Goal: Information Seeking & Learning: Find specific fact

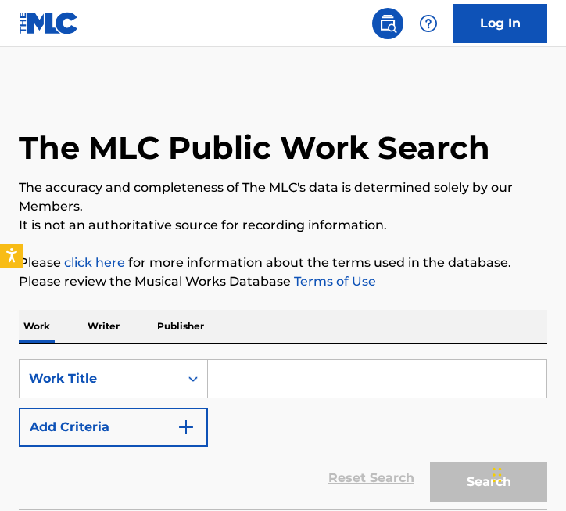
click at [228, 373] on input "Search Form" at bounding box center [377, 379] width 339 height 38
paste input "You Don’t Know Her Like I Do"
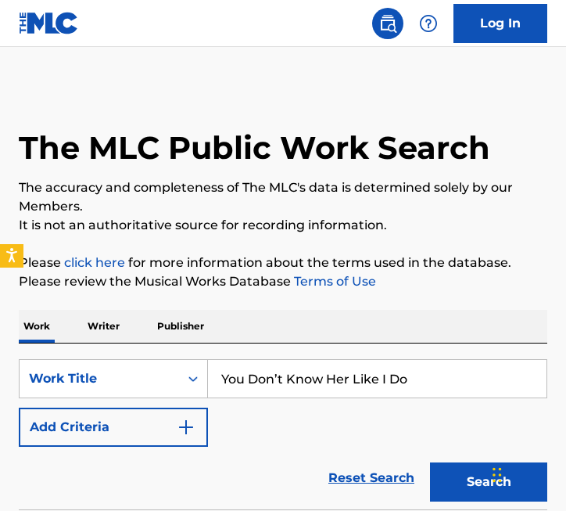
type input "You Don’t Know Her Like I Do"
click at [476, 490] on button "Search" at bounding box center [488, 481] width 117 height 39
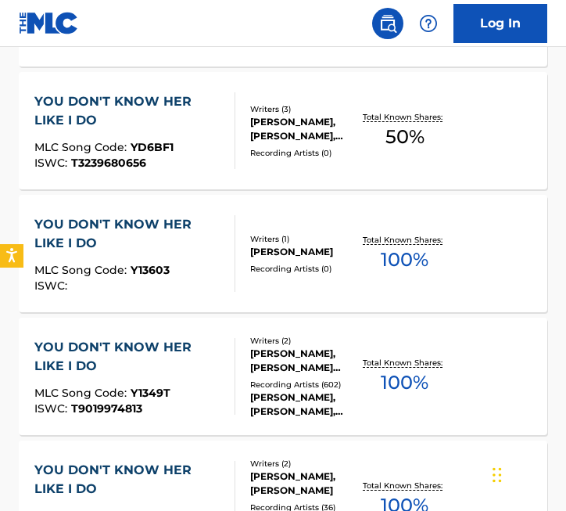
scroll to position [859, 0]
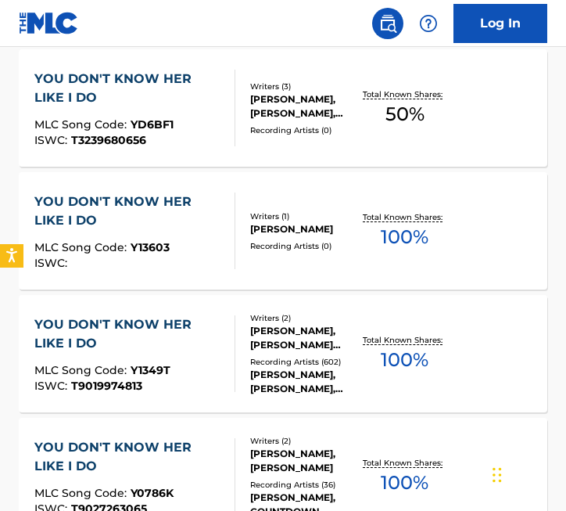
click at [311, 344] on div "[PERSON_NAME], [PERSON_NAME] [PERSON_NAME]" at bounding box center [305, 338] width 111 height 28
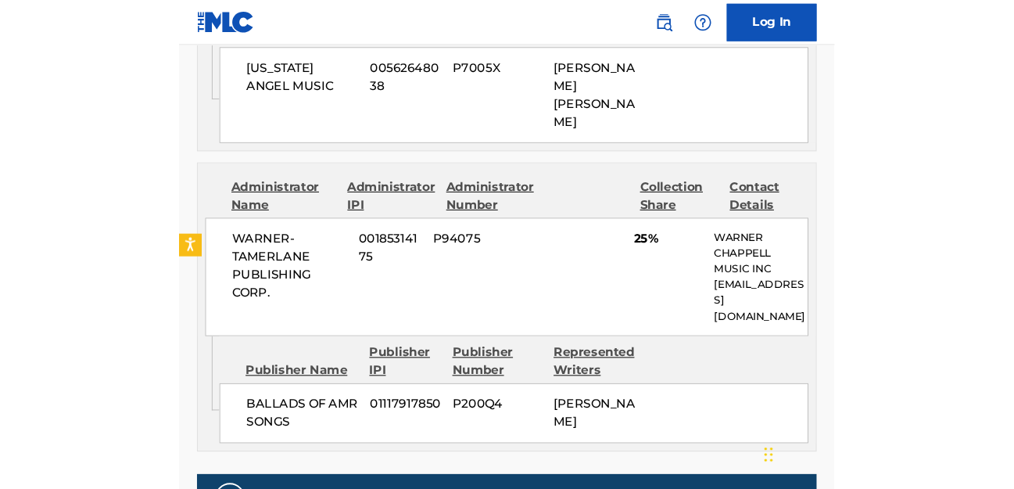
scroll to position [1286, 0]
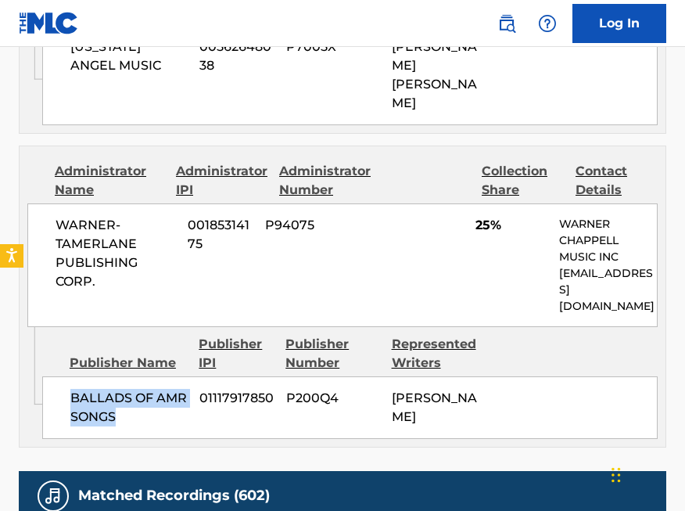
drag, startPoint x: 127, startPoint y: 363, endPoint x: 132, endPoint y: 346, distance: 18.1
click at [70, 389] on span "BALLADS OF AMR SONGS" at bounding box center [128, 408] width 117 height 38
copy span "BALLADS OF AMR SONGS"
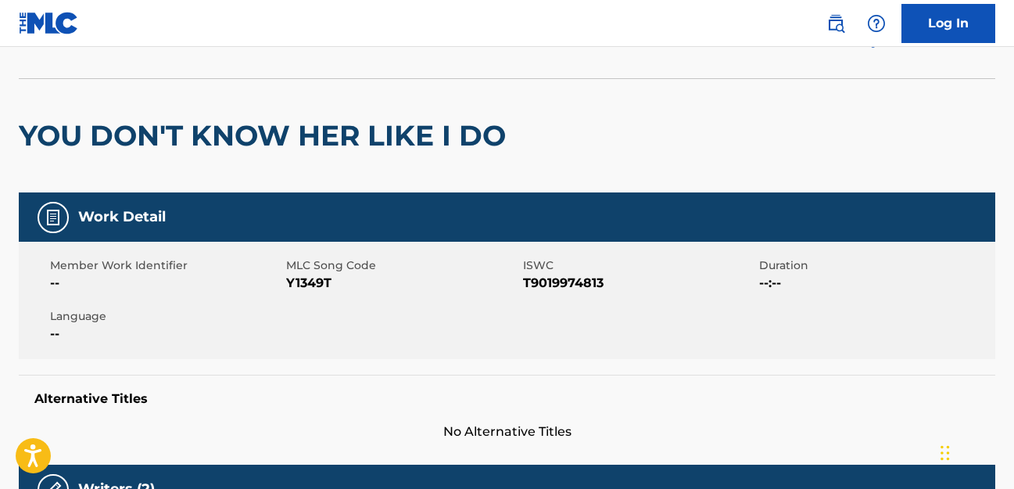
scroll to position [84, 0]
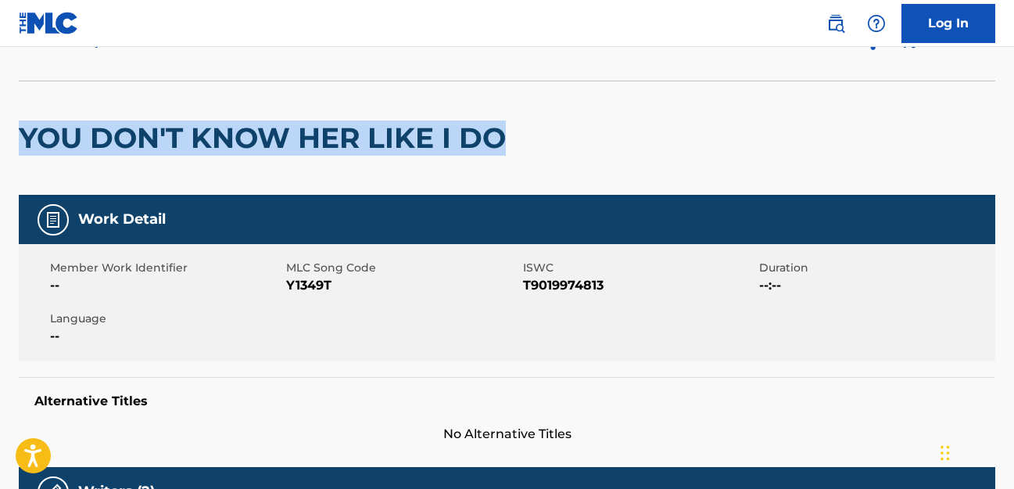
drag, startPoint x: 476, startPoint y: 136, endPoint x: 52, endPoint y: 143, distance: 424.0
click at [26, 137] on div "YOU DON'T KNOW HER LIKE I DO" at bounding box center [507, 138] width 977 height 114
copy h2 "YOU DON'T KNOW HER LIKE I DO"
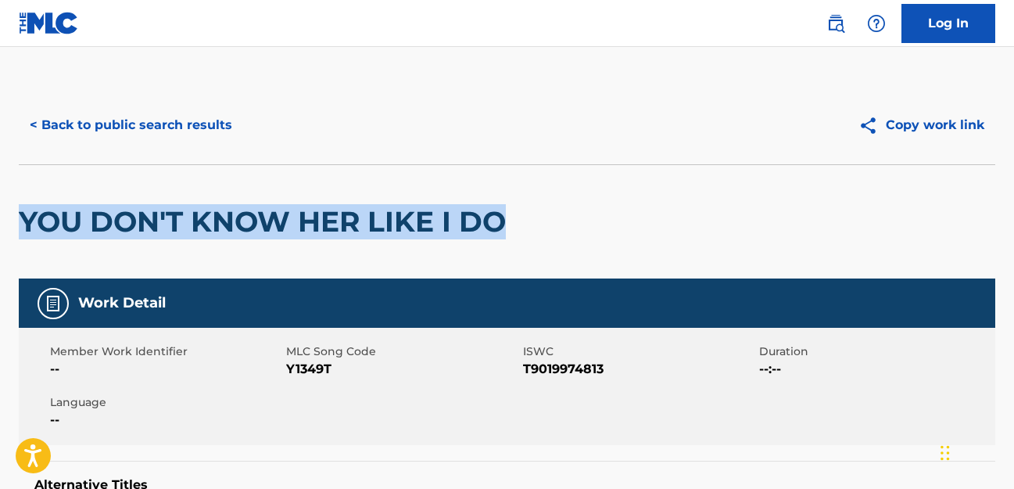
scroll to position [0, 0]
click at [94, 117] on button "< Back to public search results" at bounding box center [131, 125] width 224 height 39
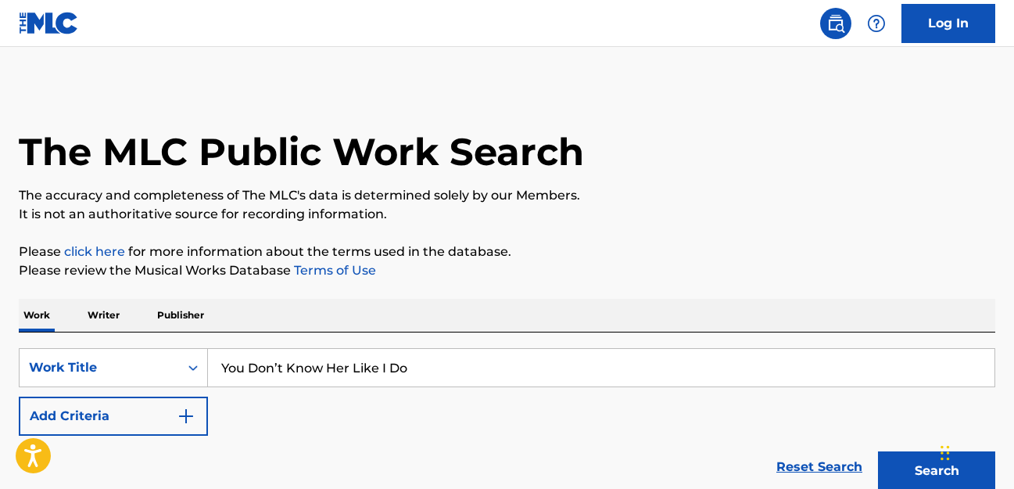
drag, startPoint x: 406, startPoint y: 362, endPoint x: 526, endPoint y: 314, distance: 129.8
click at [199, 364] on div "SearchWithCriteria1a40b608-48ef-4072-b248-99fd5b5fb2c8 Work Title You Don’t Kno…" at bounding box center [507, 367] width 977 height 39
paste input "Welcome To [GEOGRAPHIC_DATA]"
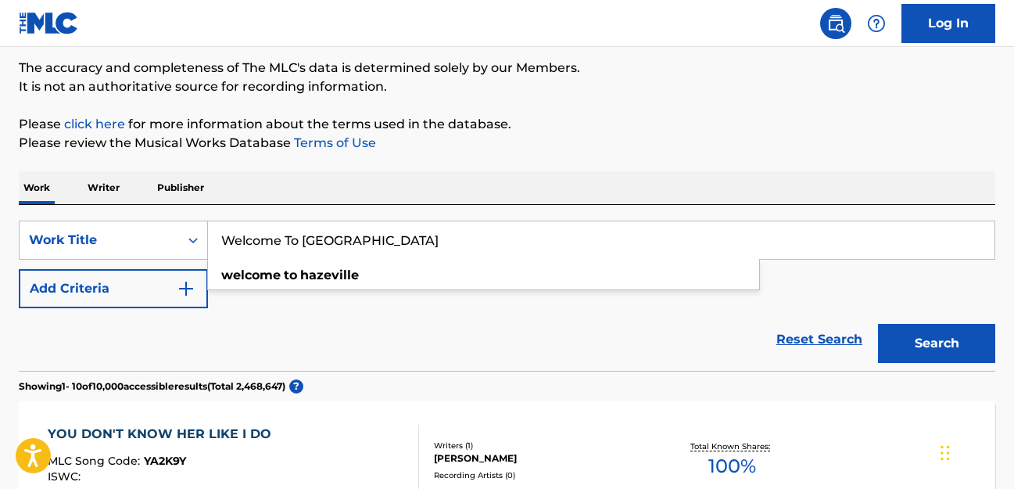
scroll to position [138, 0]
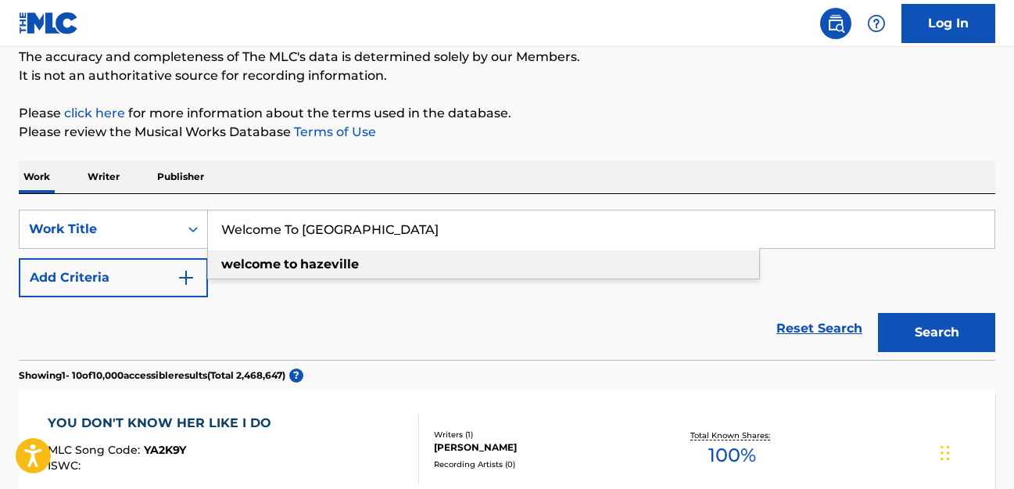
click at [368, 271] on div "welcome to [GEOGRAPHIC_DATA]" at bounding box center [483, 264] width 551 height 28
type input "welcome to [GEOGRAPHIC_DATA]"
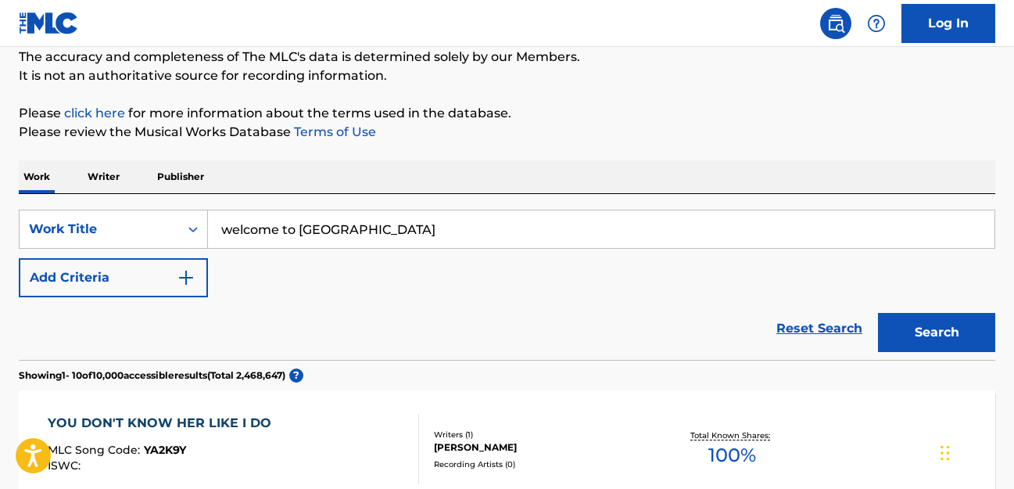
drag, startPoint x: 903, startPoint y: 338, endPoint x: 874, endPoint y: 332, distance: 30.4
click at [565, 338] on button "Search" at bounding box center [936, 332] width 117 height 39
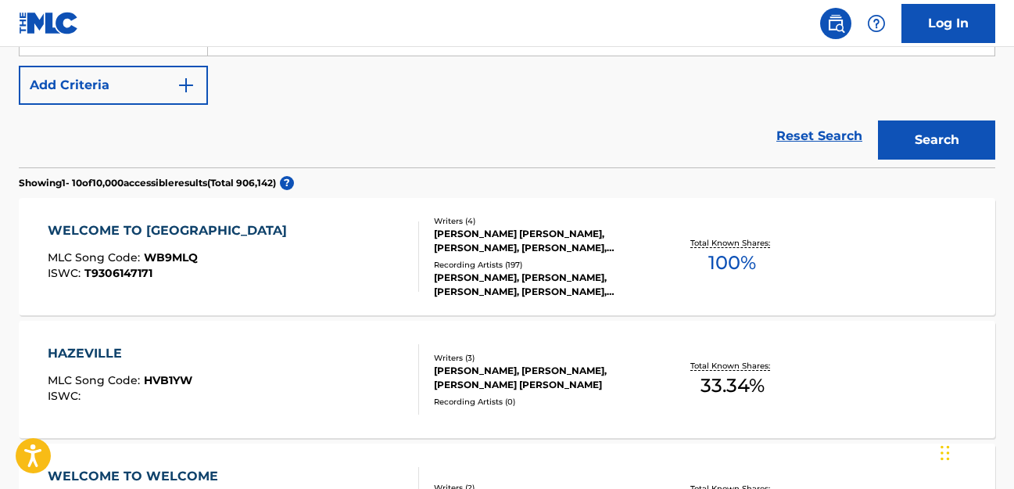
scroll to position [330, 0]
click at [539, 264] on div "Recording Artists ( 197 )" at bounding box center [542, 266] width 217 height 12
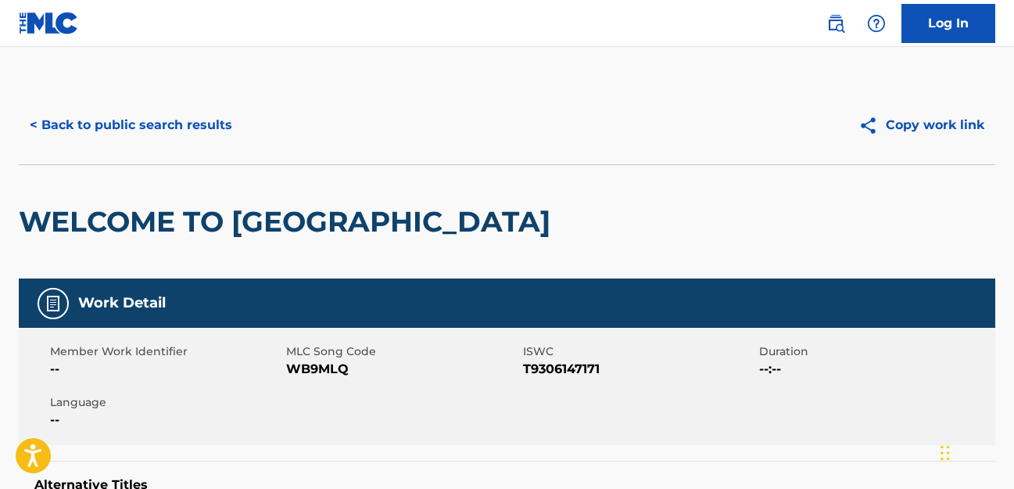
click at [152, 123] on button "< Back to public search results" at bounding box center [131, 125] width 224 height 39
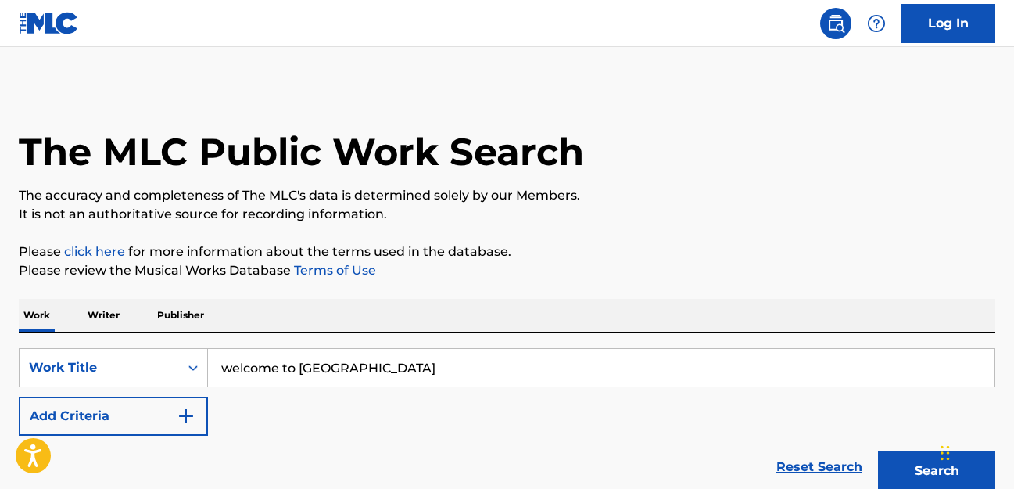
drag, startPoint x: 224, startPoint y: 351, endPoint x: 212, endPoint y: 350, distance: 12.6
click at [213, 350] on input "welcome to [GEOGRAPHIC_DATA]" at bounding box center [601, 368] width 787 height 38
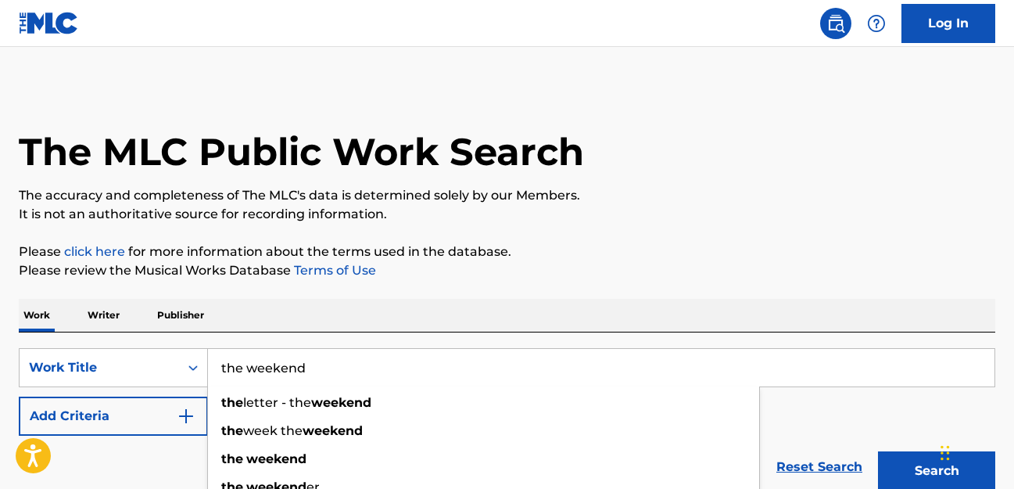
type input "the weekend"
click at [565, 272] on p "Please review the Musical Works Database Terms of Use" at bounding box center [507, 270] width 977 height 19
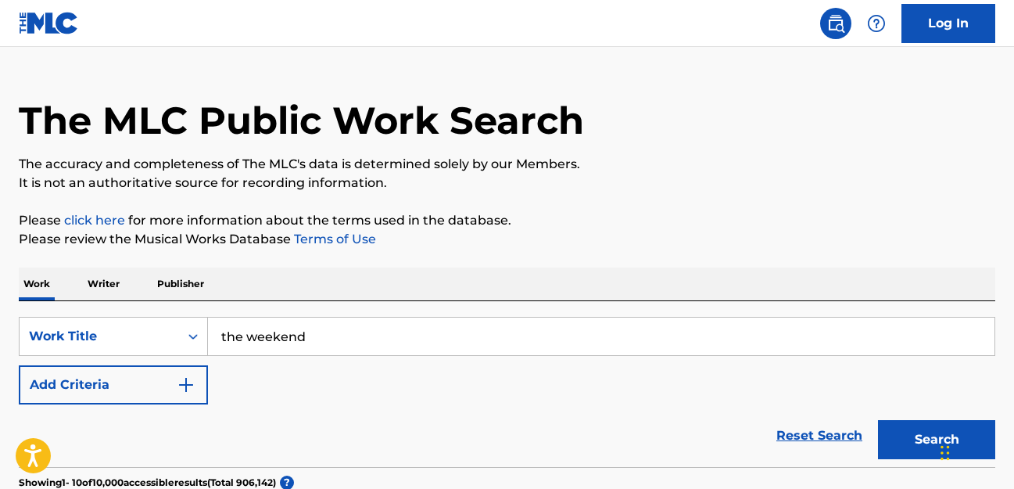
scroll to position [157, 0]
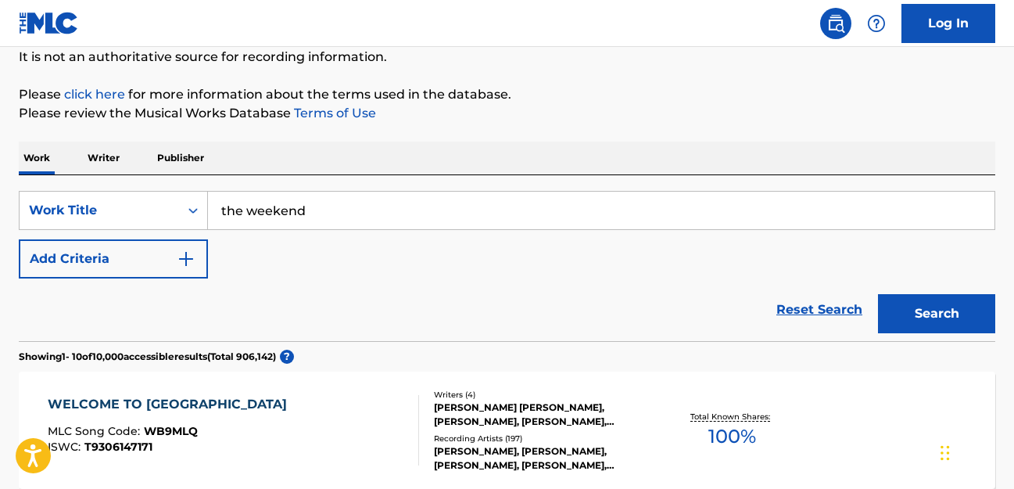
click at [195, 264] on img "Search Form" at bounding box center [186, 258] width 19 height 19
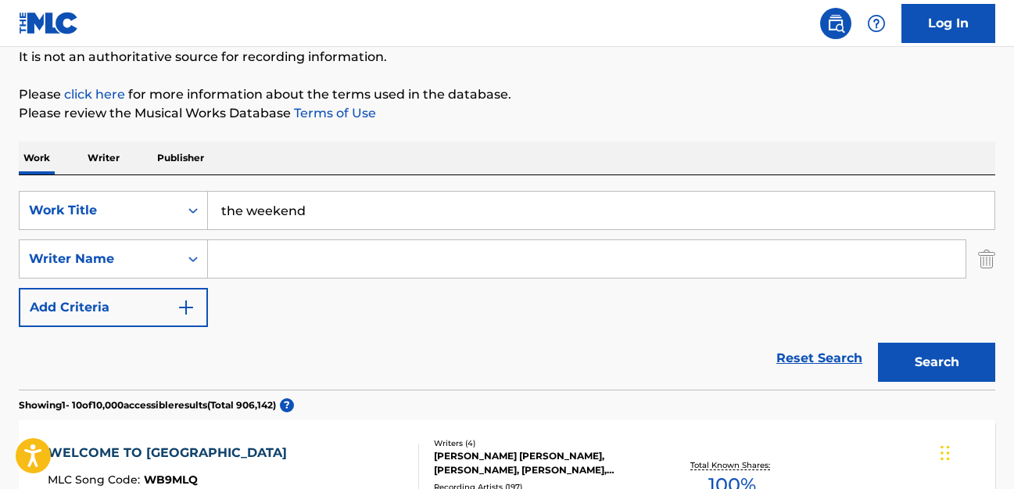
click at [308, 259] on input "Search Form" at bounding box center [587, 259] width 758 height 38
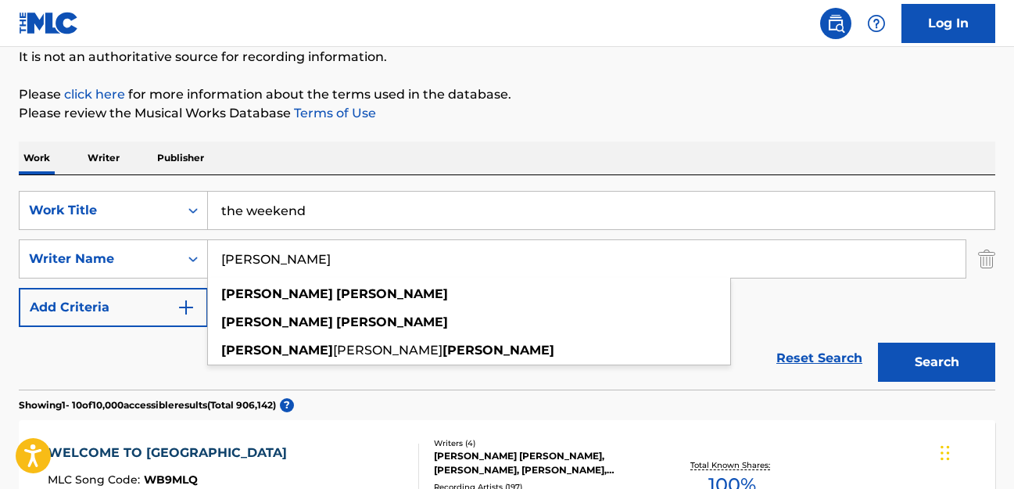
type input "[PERSON_NAME]"
click at [565, 362] on button "Search" at bounding box center [936, 362] width 117 height 39
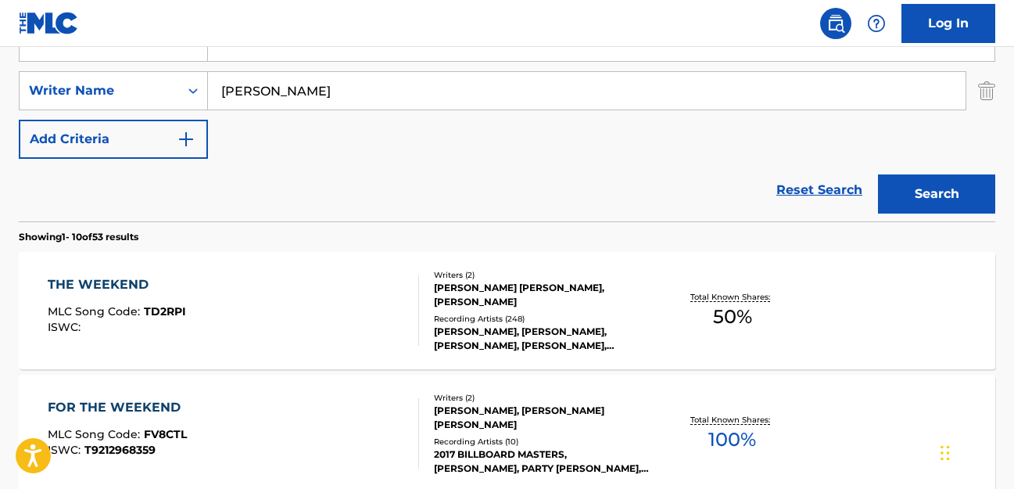
scroll to position [331, 0]
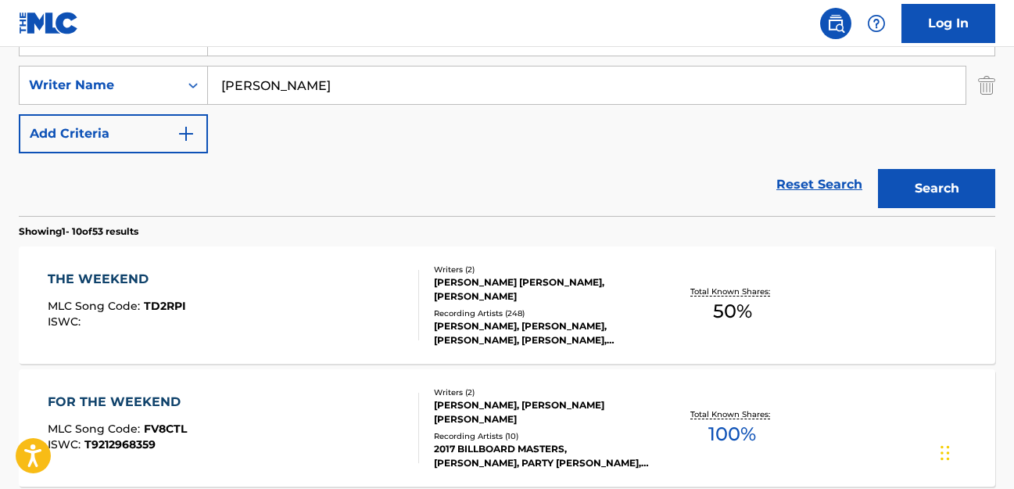
click at [533, 291] on div "[PERSON_NAME] [PERSON_NAME], [PERSON_NAME]" at bounding box center [542, 289] width 217 height 28
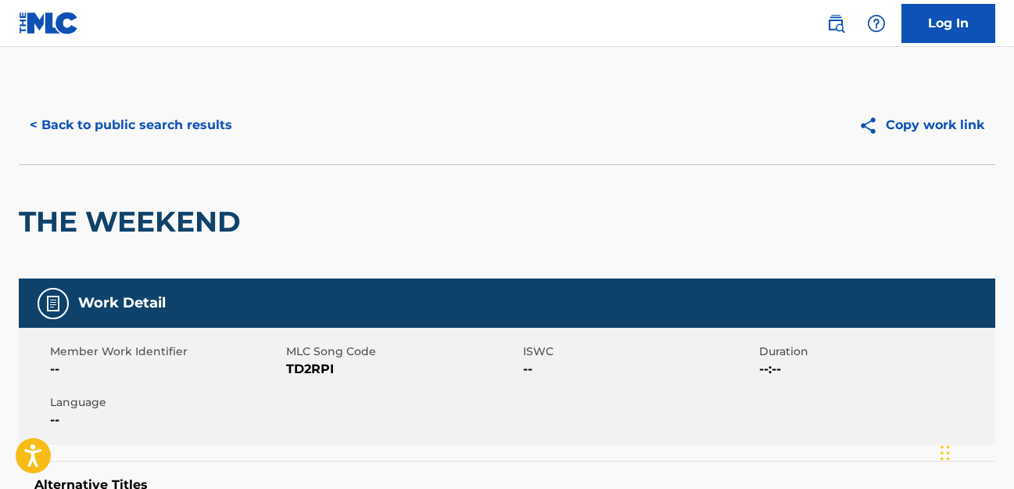
click at [156, 127] on button "< Back to public search results" at bounding box center [131, 125] width 224 height 39
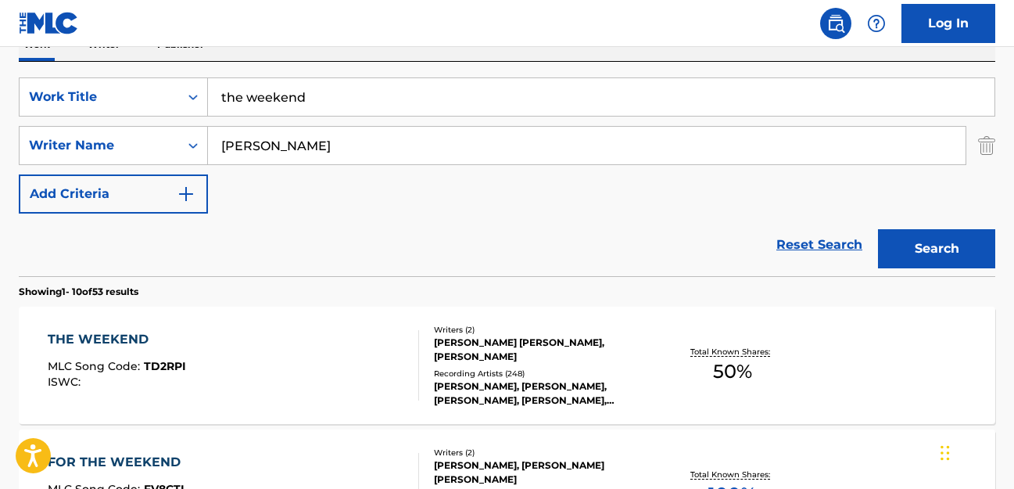
scroll to position [257, 0]
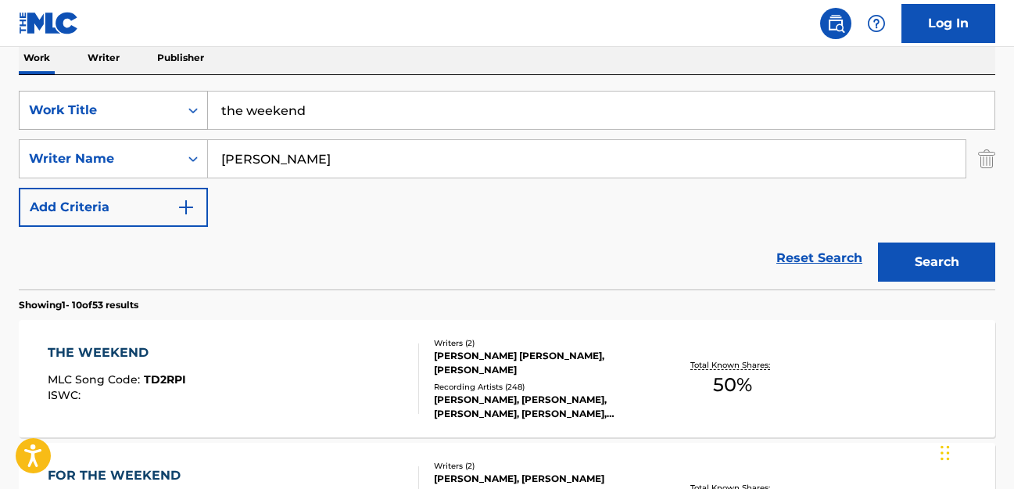
drag, startPoint x: 382, startPoint y: 104, endPoint x: 151, endPoint y: 98, distance: 230.8
click at [151, 98] on div "SearchWithCriteria1a40b608-48ef-4072-b248-99fd5b5fb2c8 Work Title the weekend" at bounding box center [507, 110] width 977 height 39
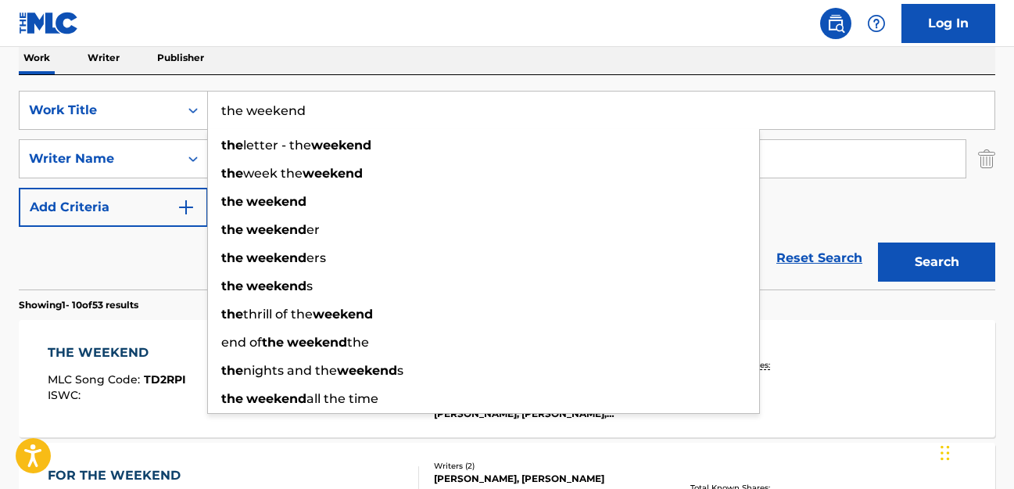
paste input "The Ones That Like Me"
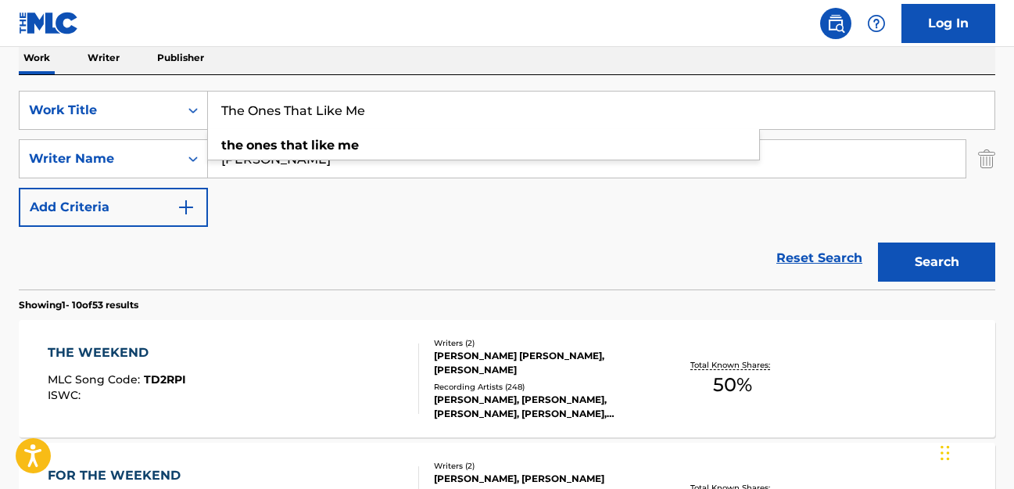
type input "The Ones That Like Me"
click at [565, 258] on button "Search" at bounding box center [936, 261] width 117 height 39
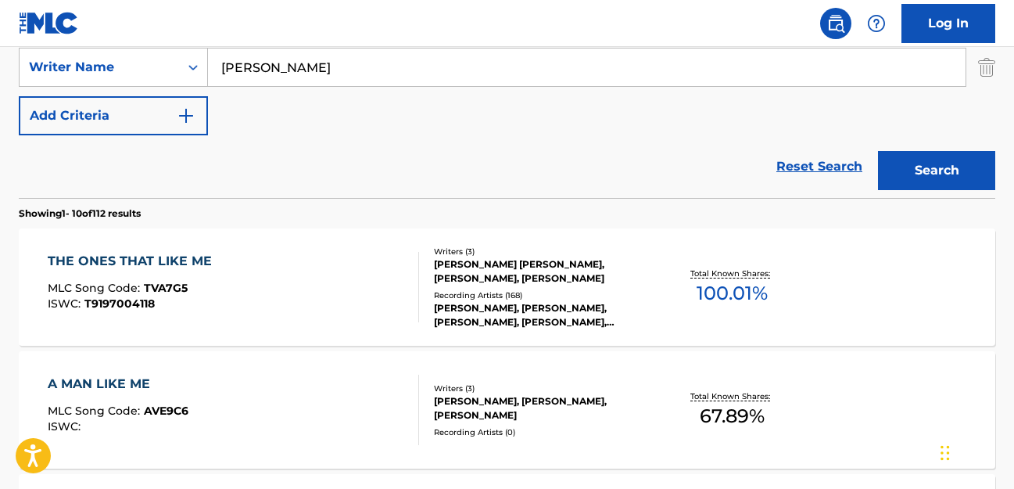
scroll to position [363, 0]
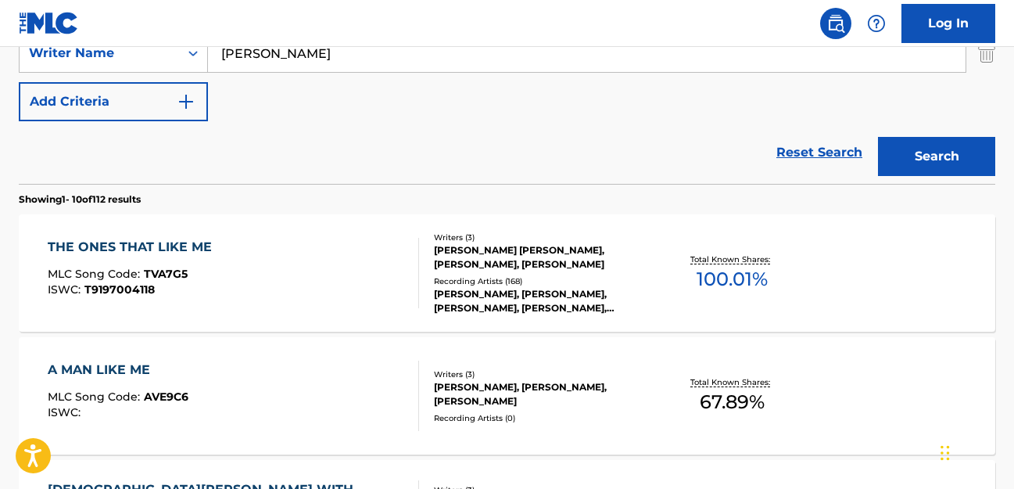
click at [524, 283] on div "Recording Artists ( 168 )" at bounding box center [542, 281] width 217 height 12
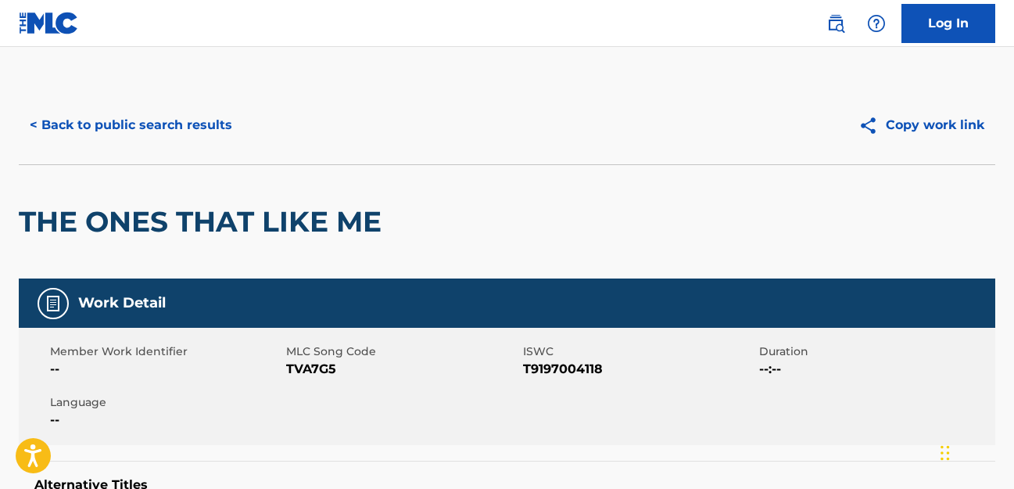
click at [120, 127] on button "< Back to public search results" at bounding box center [131, 125] width 224 height 39
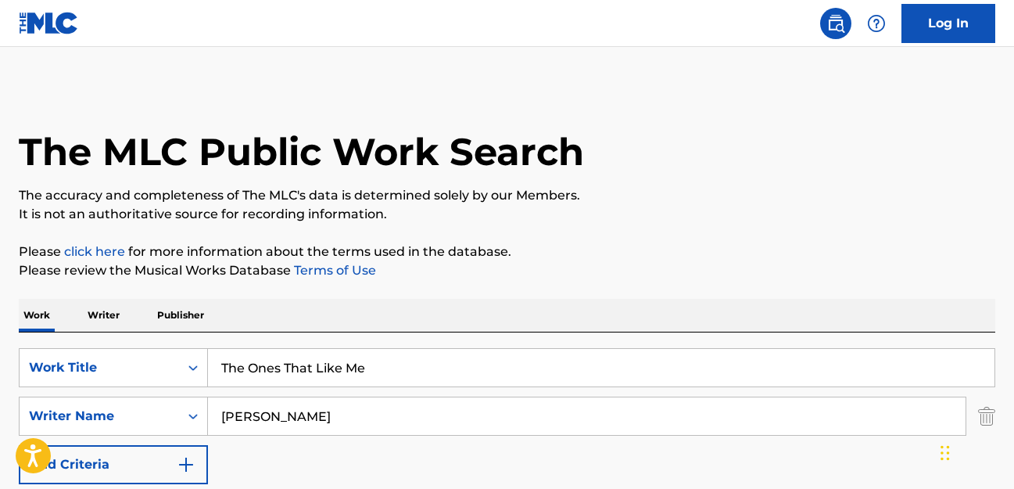
drag, startPoint x: 390, startPoint y: 361, endPoint x: 426, endPoint y: 323, distance: 52.0
click at [213, 353] on input "The Ones That Like Me" at bounding box center [601, 368] width 787 height 38
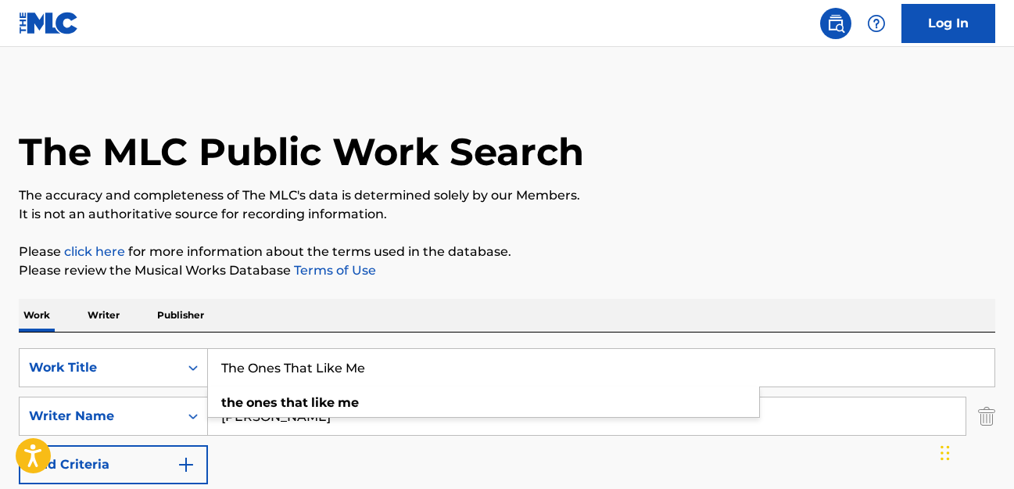
drag, startPoint x: 325, startPoint y: 371, endPoint x: 244, endPoint y: 367, distance: 80.7
click at [217, 367] on input "The Ones That Like Me" at bounding box center [601, 368] width 787 height 38
paste input "Son Of The [PERSON_NAME]"
type input "Son Of The [PERSON_NAME]"
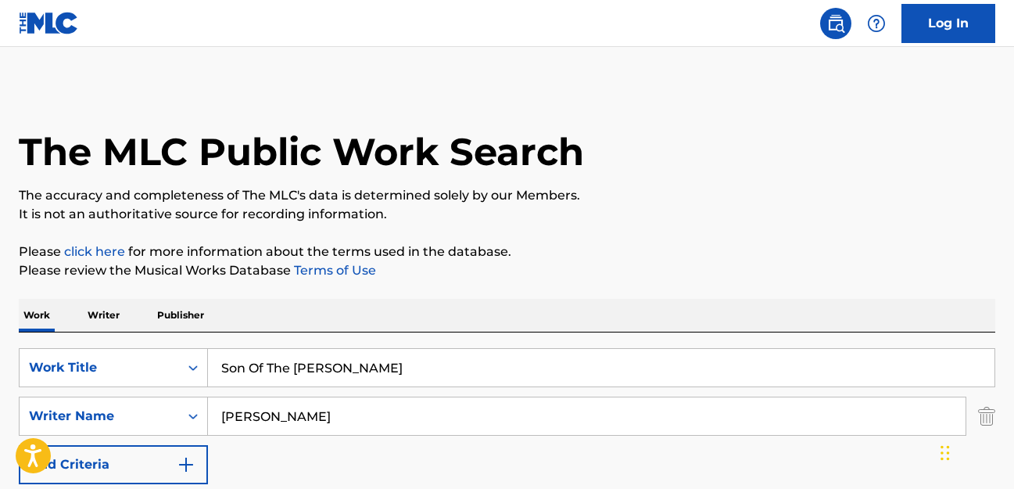
click at [565, 264] on p "Please review the Musical Works Database Terms of Use" at bounding box center [507, 270] width 977 height 19
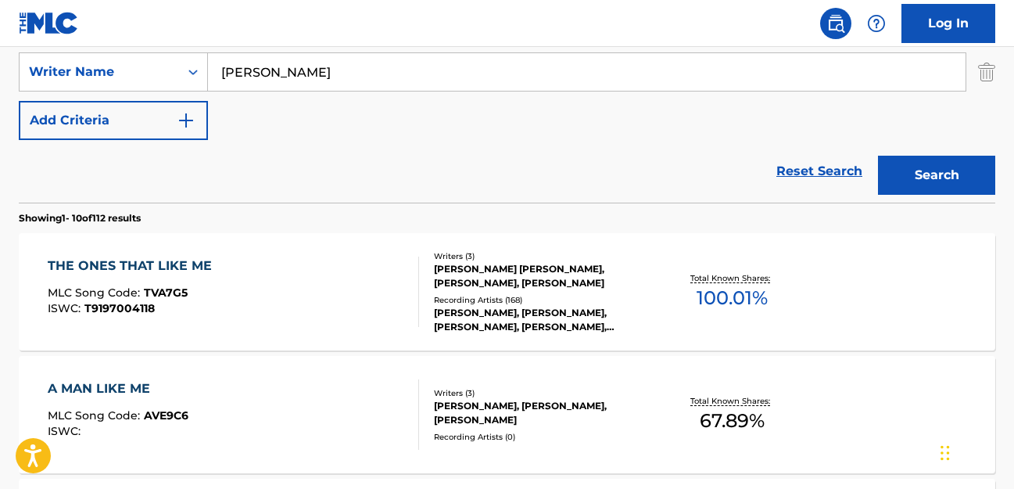
scroll to position [345, 0]
drag, startPoint x: 917, startPoint y: 174, endPoint x: 857, endPoint y: 175, distance: 60.2
click at [565, 174] on button "Search" at bounding box center [936, 174] width 117 height 39
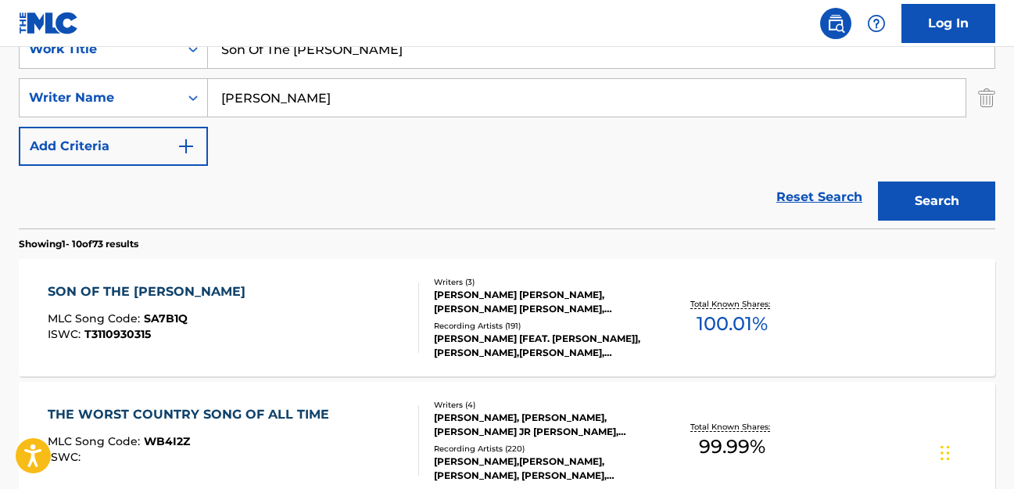
scroll to position [350, 0]
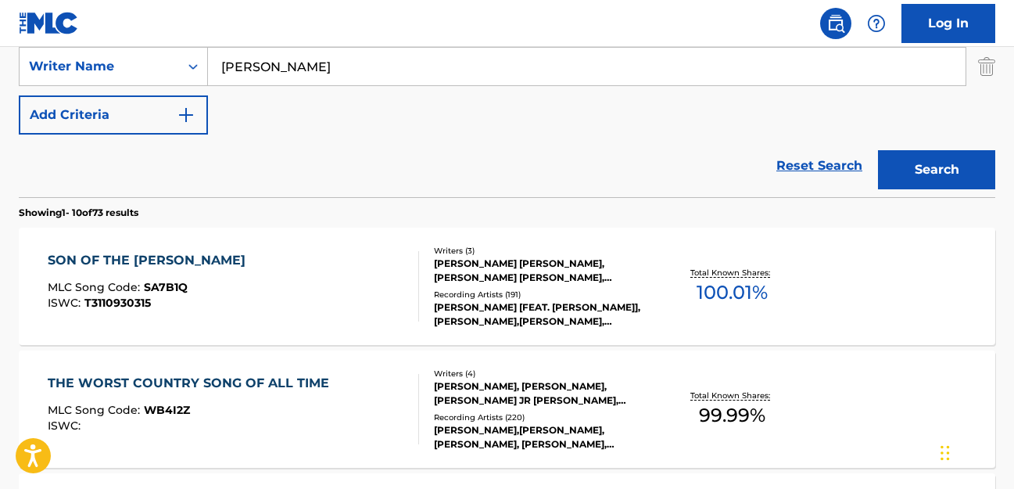
click at [536, 271] on div "[PERSON_NAME] [PERSON_NAME], [PERSON_NAME] [PERSON_NAME], [PERSON_NAME]" at bounding box center [542, 271] width 217 height 28
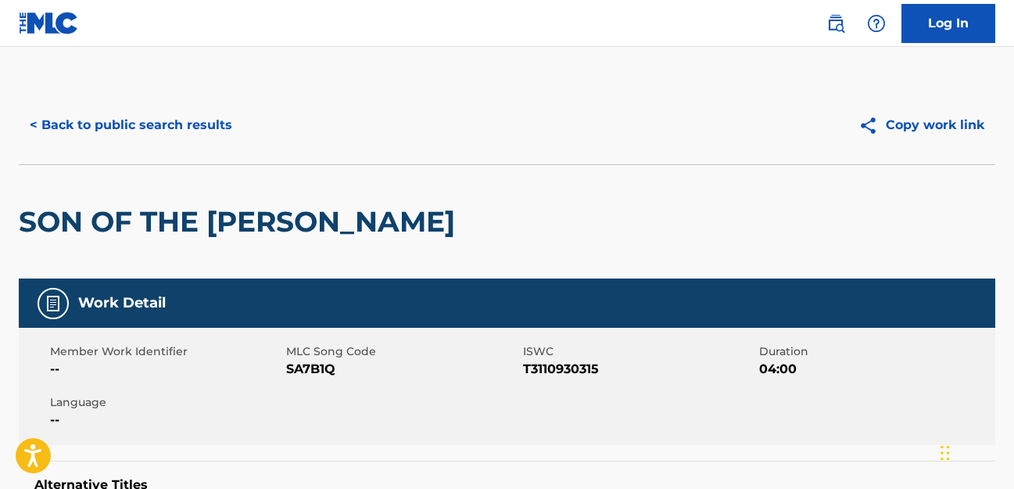
click at [162, 129] on button "< Back to public search results" at bounding box center [131, 125] width 224 height 39
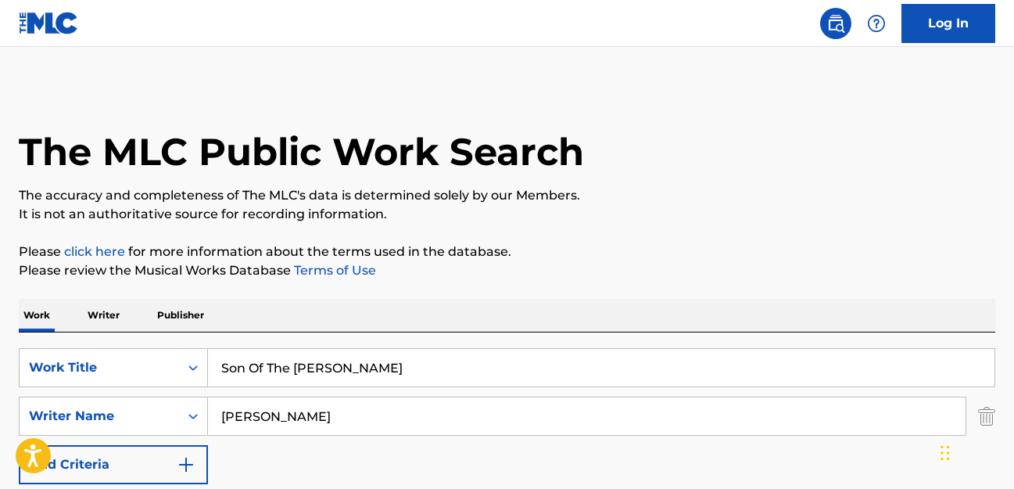
drag, startPoint x: 388, startPoint y: 362, endPoint x: 356, endPoint y: 325, distance: 48.8
click at [206, 362] on div "SearchWithCriteria1a40b608-48ef-4072-b248-99fd5b5fb2c8 Work Title Son Of The [P…" at bounding box center [507, 367] width 977 height 39
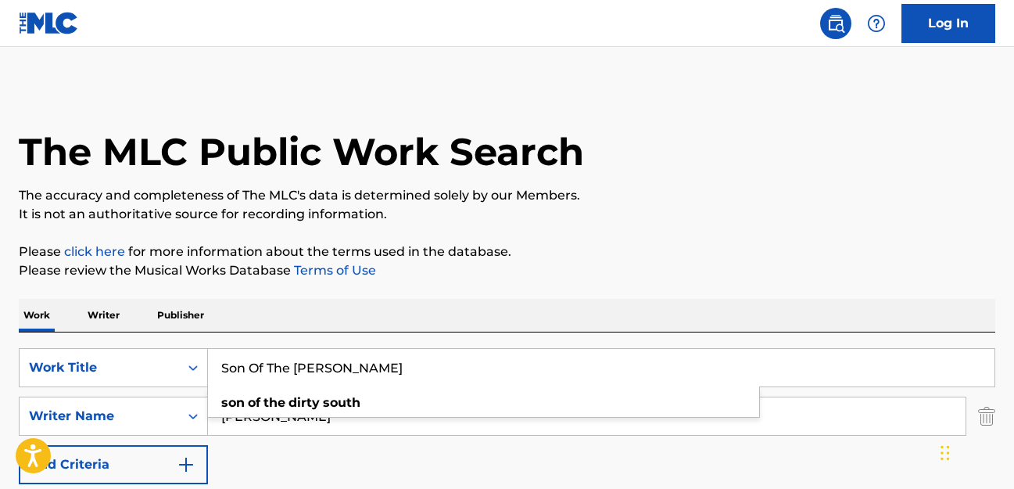
paste input "Rolex On A Redneck"
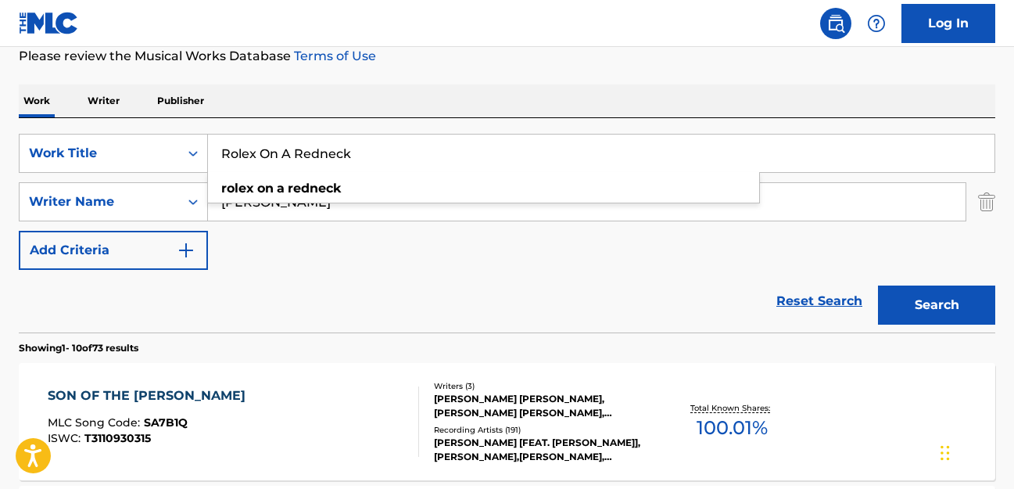
scroll to position [217, 0]
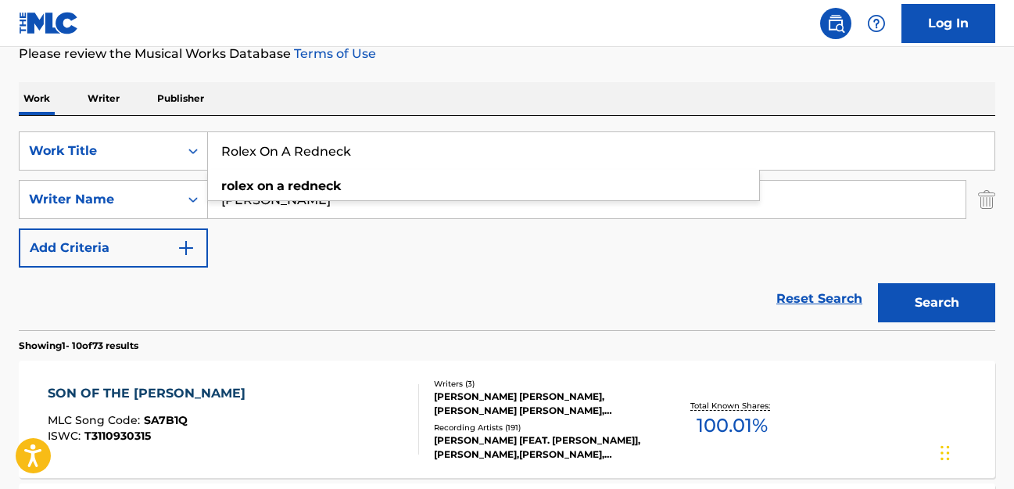
type input "Rolex On A Redneck"
click at [425, 279] on div "Reset Search Search" at bounding box center [507, 298] width 977 height 63
click at [565, 301] on button "Search" at bounding box center [936, 302] width 117 height 39
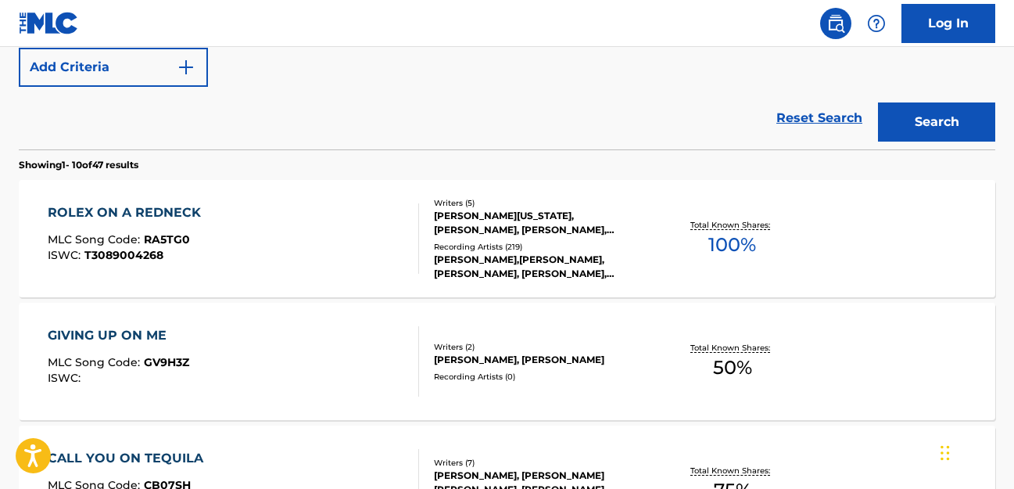
scroll to position [404, 0]
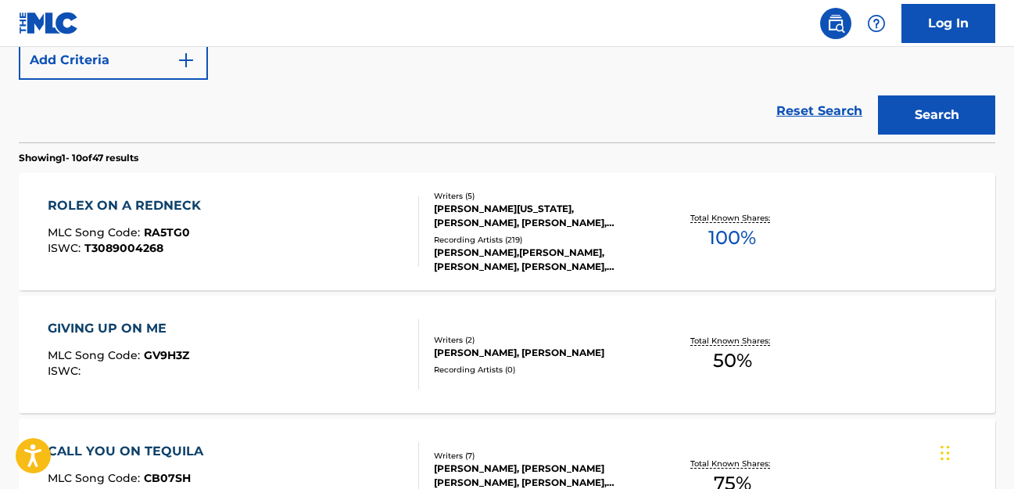
click at [522, 250] on div "[PERSON_NAME],[PERSON_NAME], [PERSON_NAME], [PERSON_NAME],[PERSON_NAME], [PERSO…" at bounding box center [542, 260] width 217 height 28
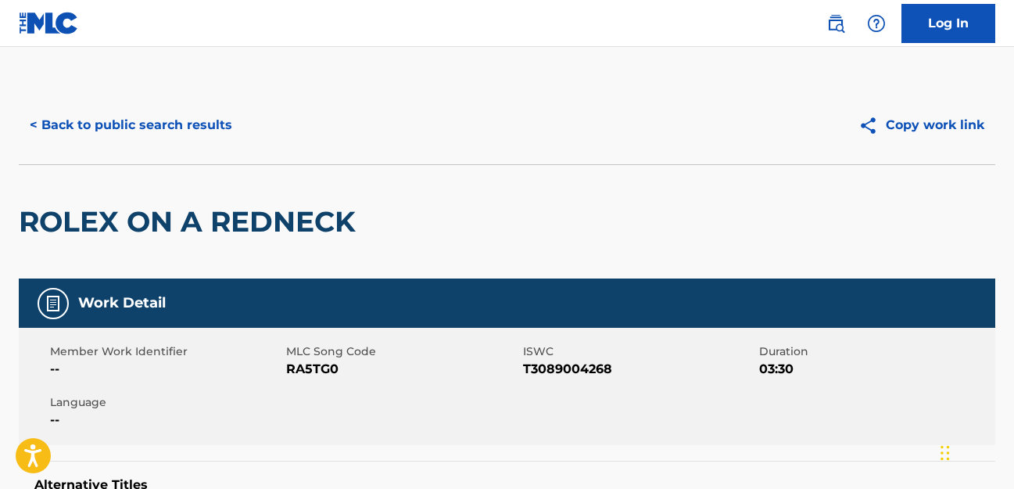
click at [138, 123] on button "< Back to public search results" at bounding box center [131, 125] width 224 height 39
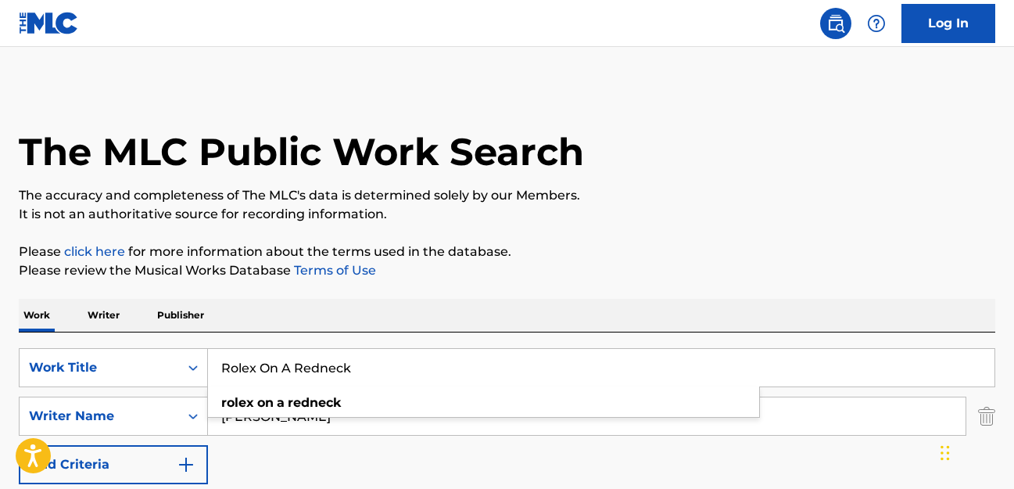
drag, startPoint x: 371, startPoint y: 370, endPoint x: 228, endPoint y: 364, distance: 143.2
click at [211, 366] on input "Rolex On A Redneck" at bounding box center [601, 368] width 787 height 38
paste input "ide With You"
type input "Ride With You"
click at [565, 244] on p "Please click here for more information about the terms used in the database." at bounding box center [507, 251] width 977 height 19
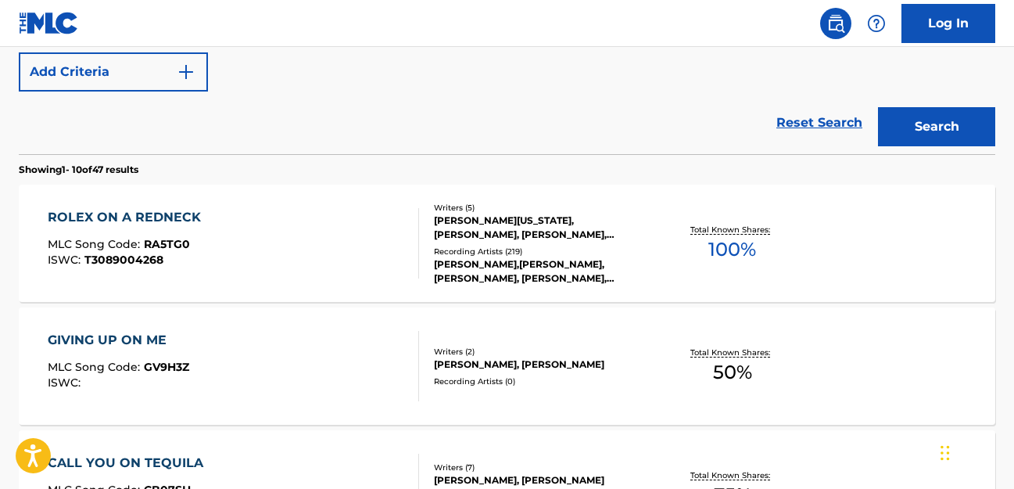
scroll to position [391, 0]
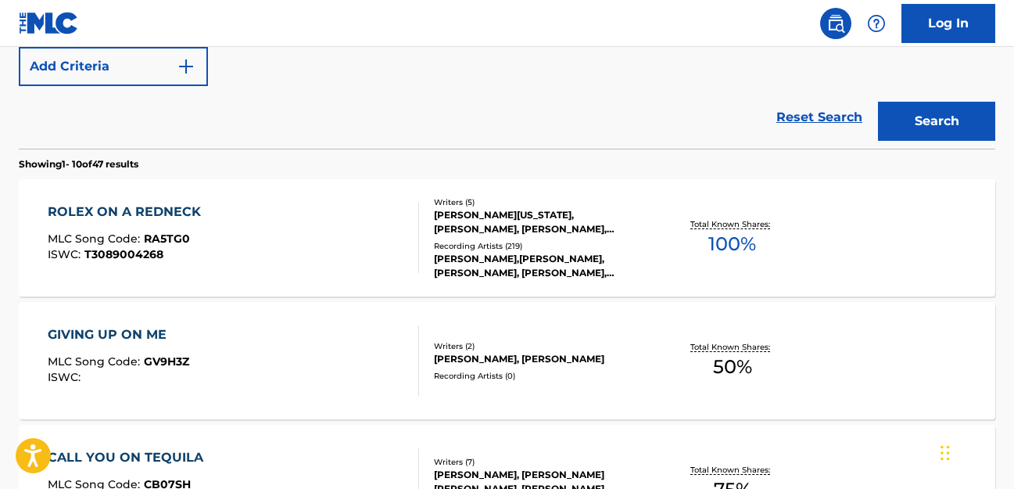
click at [565, 125] on button "Search" at bounding box center [936, 121] width 117 height 39
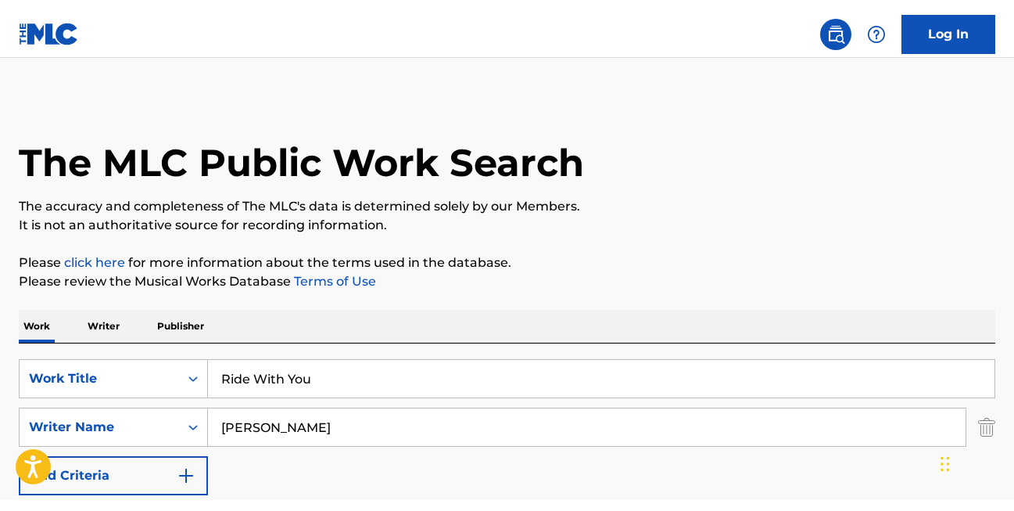
scroll to position [0, 0]
